Goal: Information Seeking & Learning: Learn about a topic

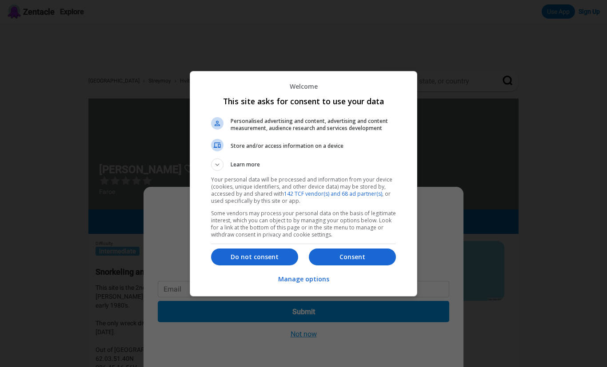
click at [279, 263] on button "Do not consent" at bounding box center [254, 257] width 87 height 17
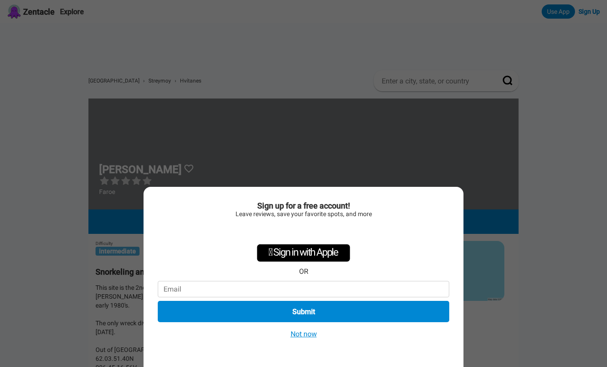
click at [308, 338] on button "Not now" at bounding box center [304, 333] width 32 height 9
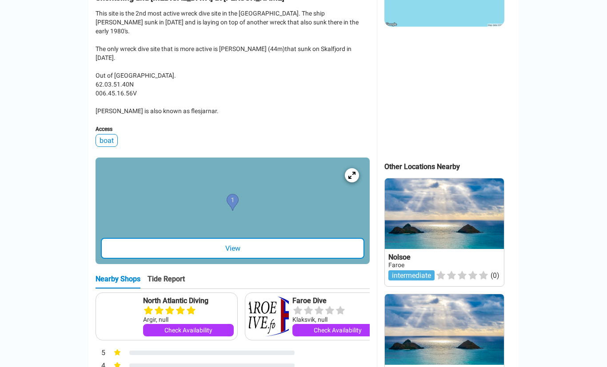
scroll to position [274, 0]
click at [291, 238] on div "View" at bounding box center [232, 248] width 263 height 21
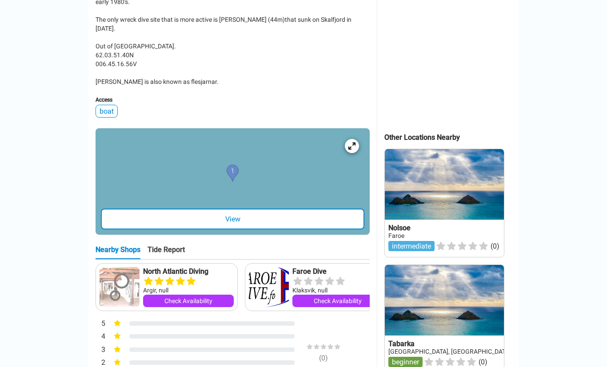
scroll to position [304, 0]
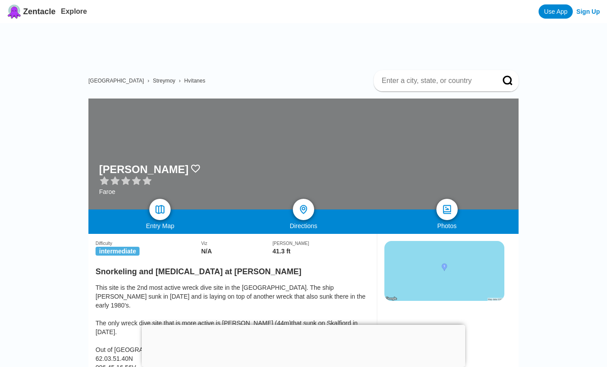
click at [161, 213] on img at bounding box center [160, 209] width 11 height 11
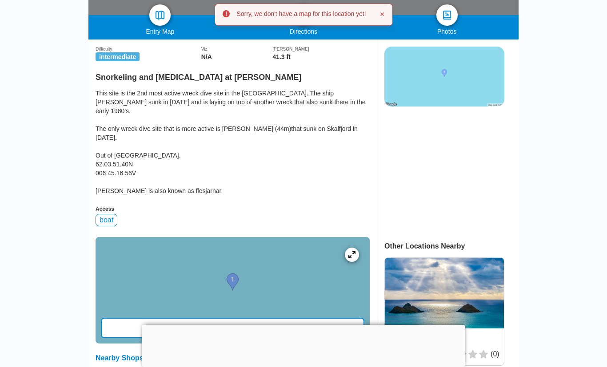
click at [349, 248] on div at bounding box center [352, 255] width 14 height 14
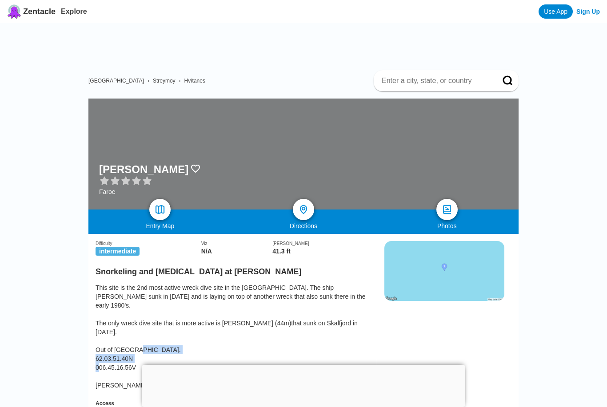
click at [153, 83] on span "Streymoy" at bounding box center [164, 81] width 23 height 6
